Goal: Task Accomplishment & Management: Manage account settings

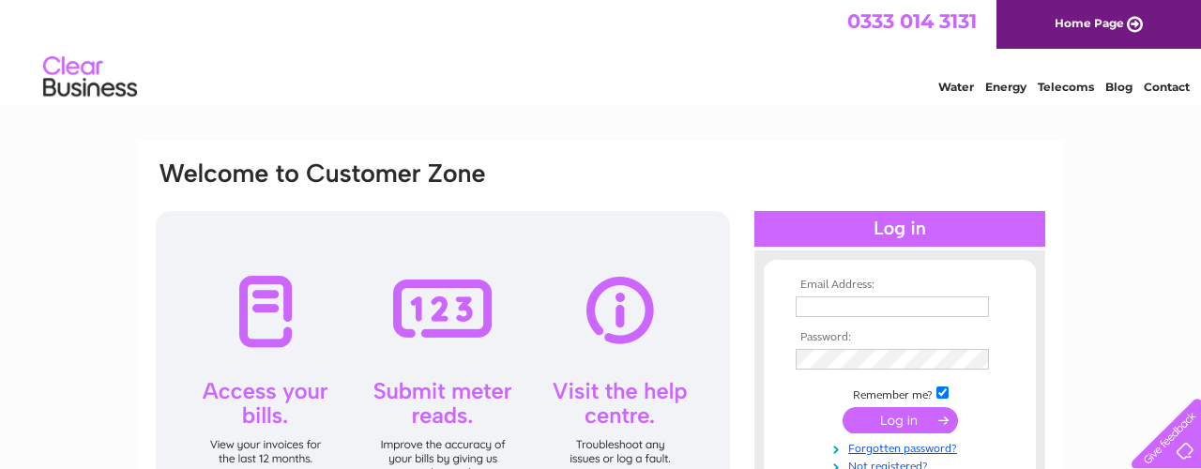
type input "brownmalcolm761@gmail.com"
click at [902, 420] on input "submit" at bounding box center [900, 420] width 115 height 26
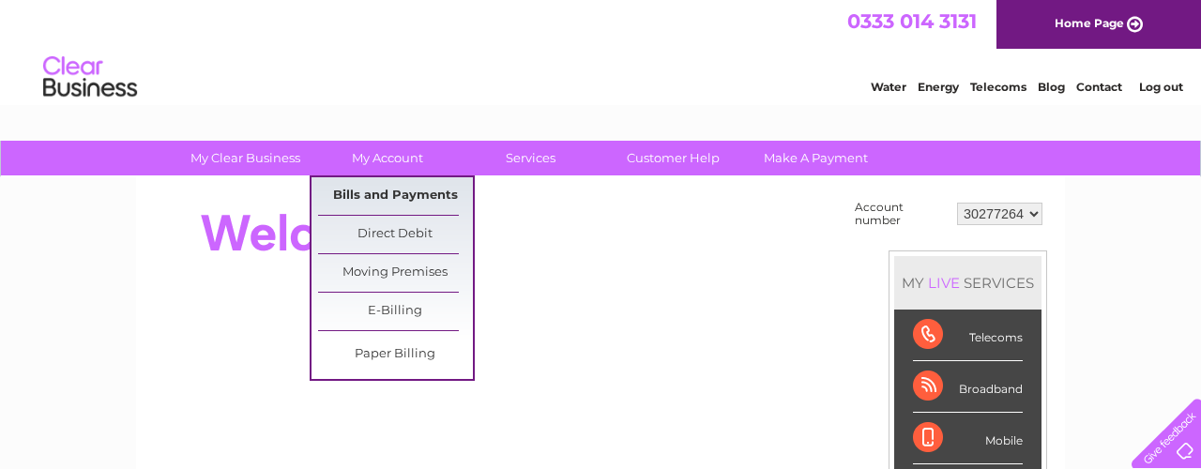
click at [387, 199] on link "Bills and Payments" at bounding box center [395, 196] width 155 height 38
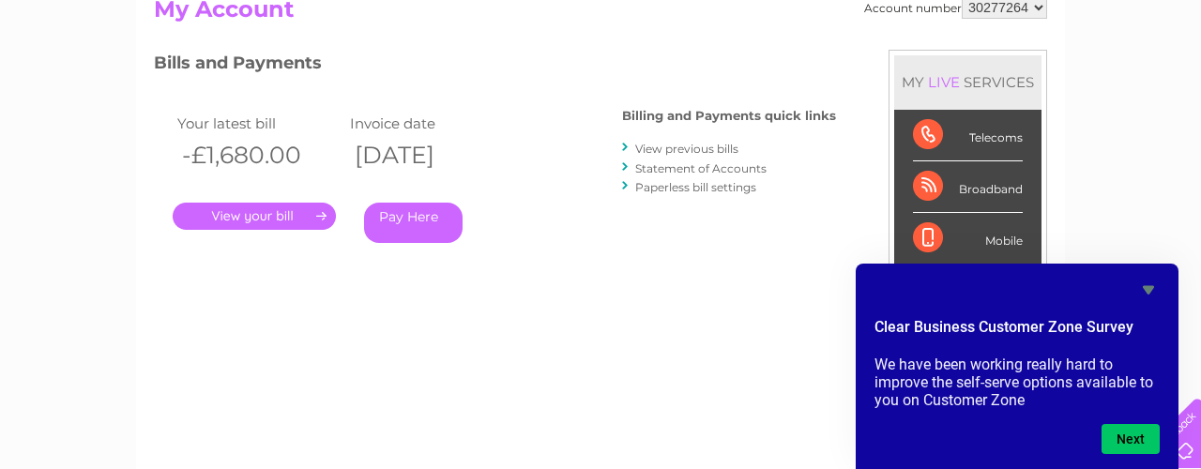
scroll to position [222, 0]
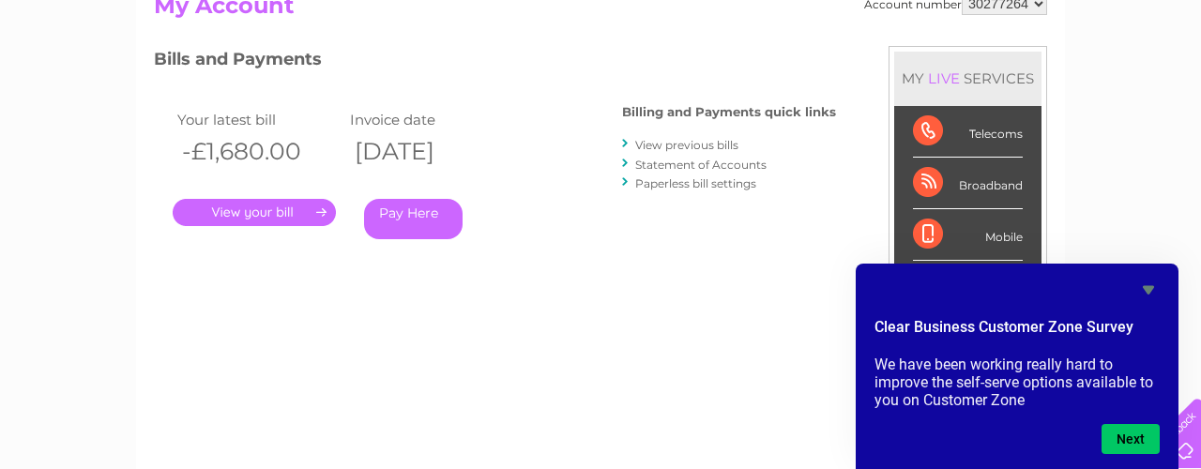
click at [252, 207] on link "." at bounding box center [254, 212] width 163 height 27
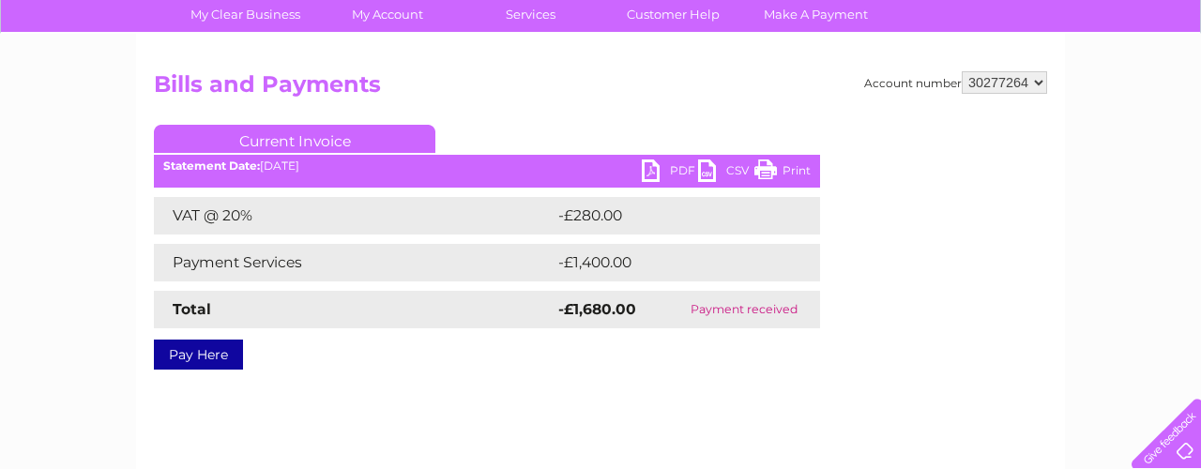
scroll to position [145, 0]
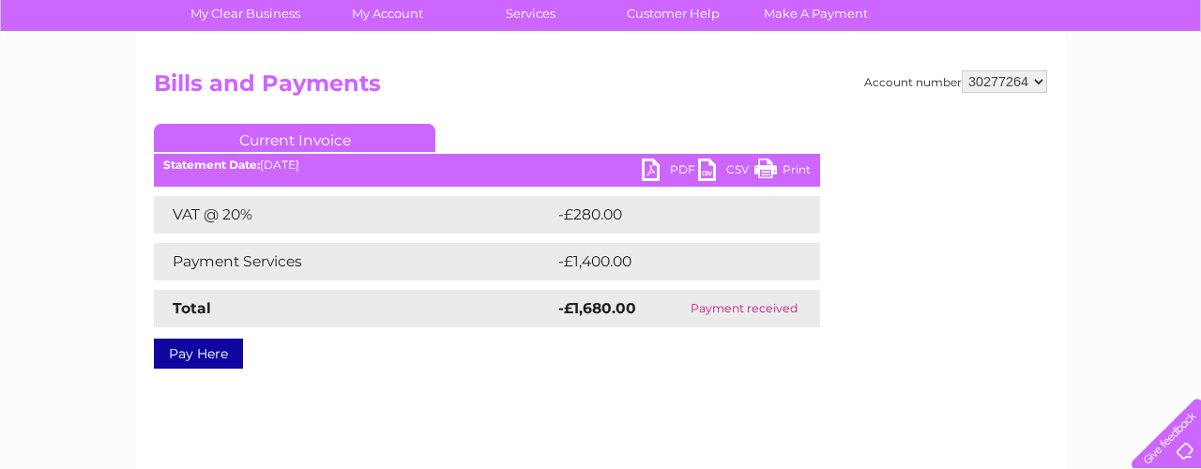
click at [661, 174] on link "PDF" at bounding box center [670, 172] width 56 height 27
